Goal: Information Seeking & Learning: Find contact information

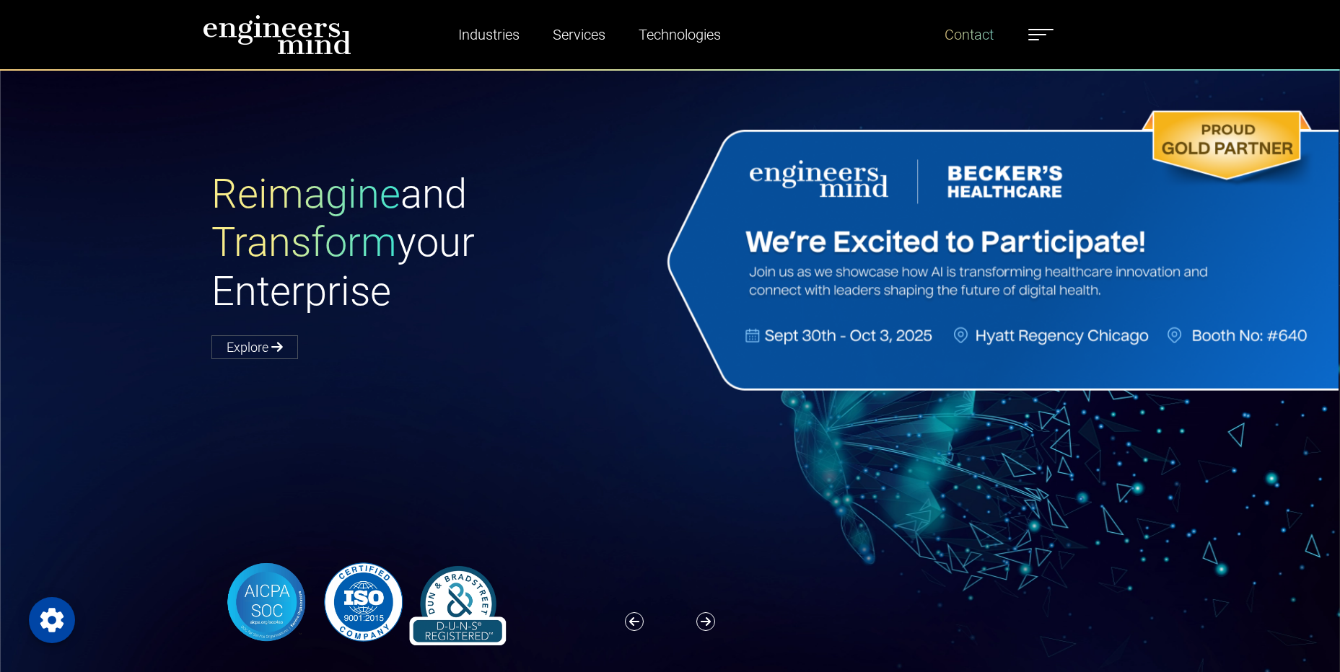
click at [986, 38] on link "Contact" at bounding box center [969, 34] width 61 height 33
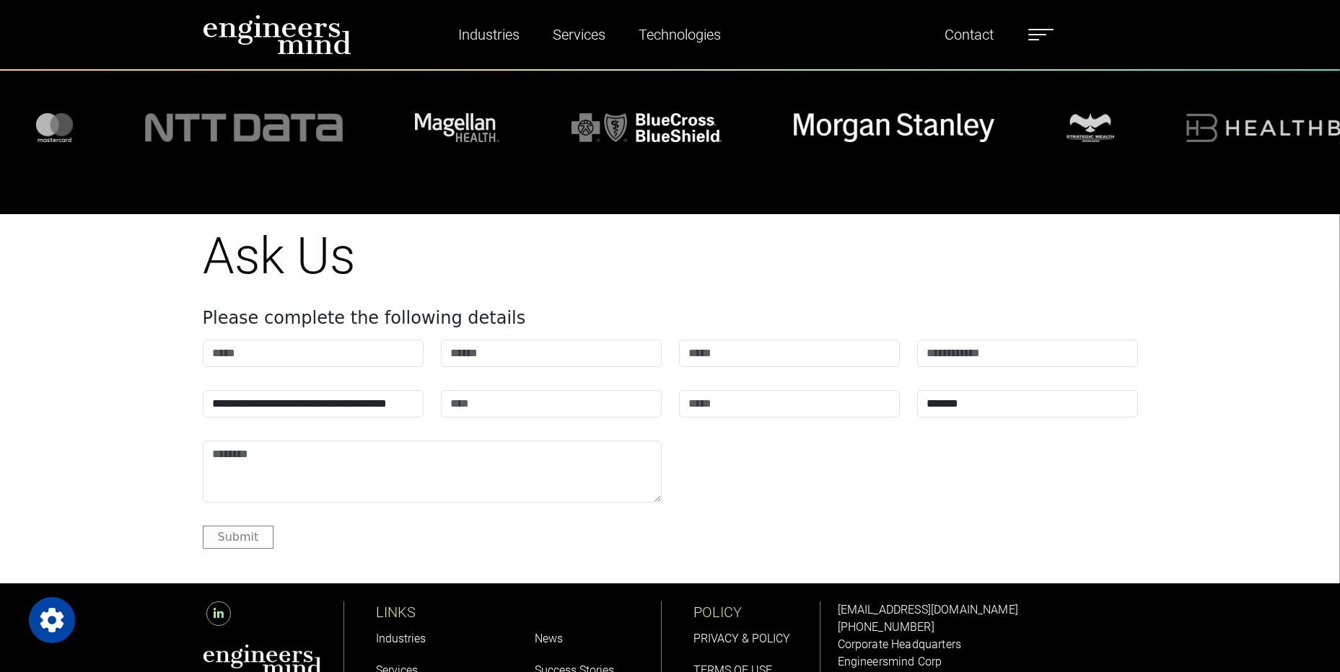
scroll to position [1822, 0]
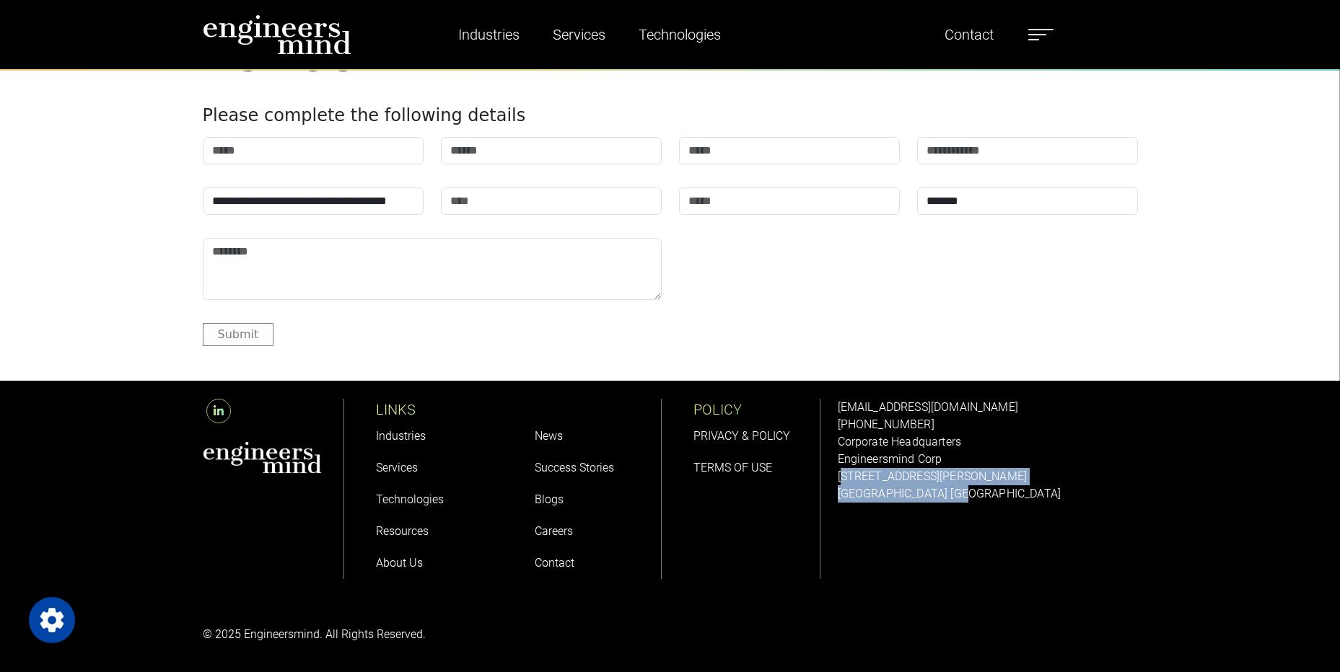
drag, startPoint x: 949, startPoint y: 488, endPoint x: 841, endPoint y: 475, distance: 108.3
click at [841, 475] on div "[EMAIL_ADDRESS][DOMAIN_NAME] [PHONE_NUMBER] Corporate Headquarters Engineersmin…" at bounding box center [988, 451] width 300 height 104
drag, startPoint x: 841, startPoint y: 475, endPoint x: 872, endPoint y: 497, distance: 37.2
click at [864, 497] on p "[GEOGRAPHIC_DATA] [GEOGRAPHIC_DATA]" at bounding box center [988, 494] width 300 height 17
drag, startPoint x: 947, startPoint y: 485, endPoint x: 837, endPoint y: 475, distance: 110.9
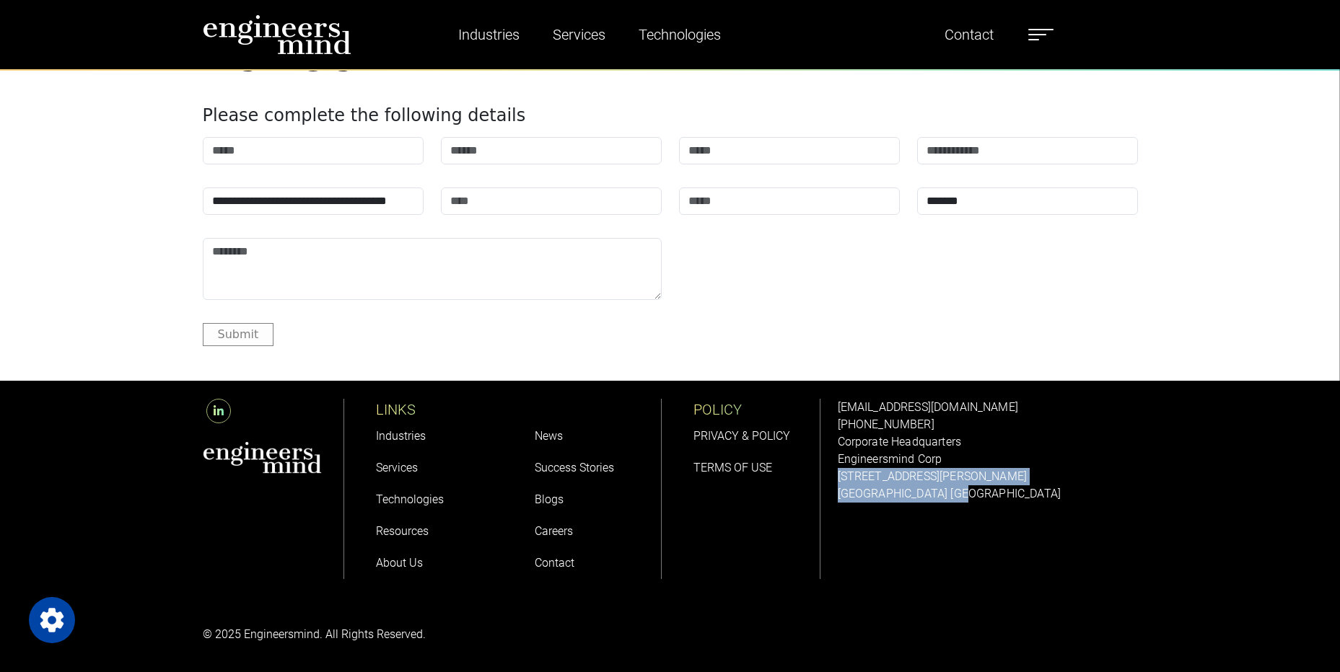
click at [838, 475] on div "[EMAIL_ADDRESS][DOMAIN_NAME] [PHONE_NUMBER] Corporate Headquarters Engineersmin…" at bounding box center [988, 451] width 300 height 104
copy div "[STREET_ADDRESS][PERSON_NAME]"
drag, startPoint x: 926, startPoint y: 417, endPoint x: 853, endPoint y: 417, distance: 73.6
click at [853, 417] on div "[EMAIL_ADDRESS][DOMAIN_NAME] [PHONE_NUMBER] Corporate Headquarters Engineersmin…" at bounding box center [988, 451] width 300 height 104
drag, startPoint x: 853, startPoint y: 417, endPoint x: 877, endPoint y: 422, distance: 24.3
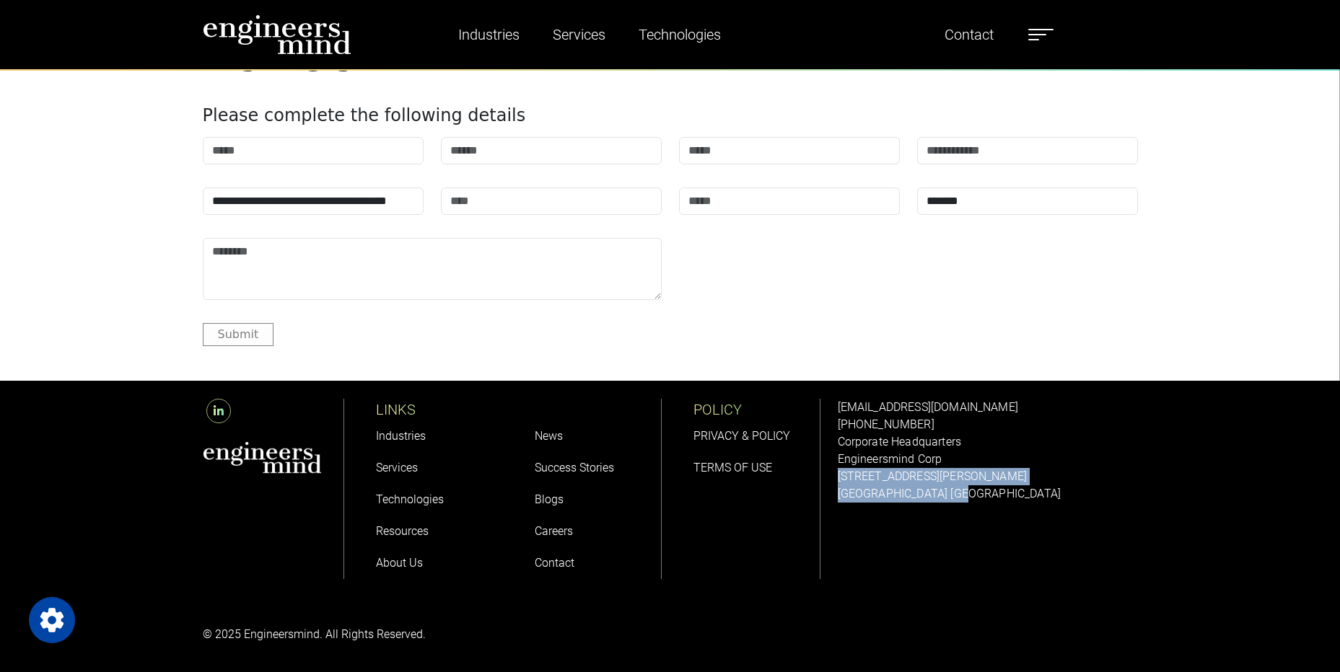
copy link "[PHONE_NUMBER]"
